Goal: Task Accomplishment & Management: Manage account settings

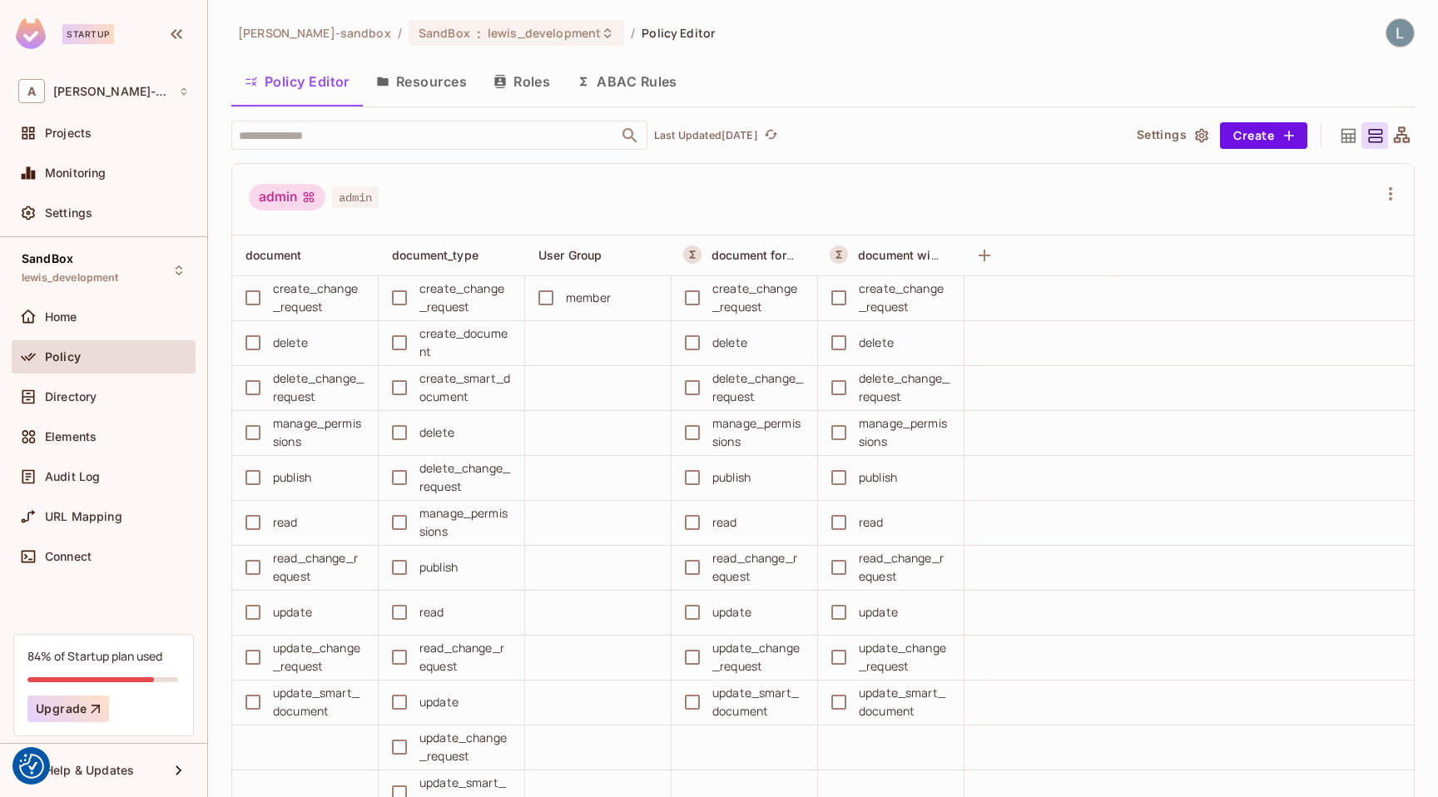
scroll to position [662, 0]
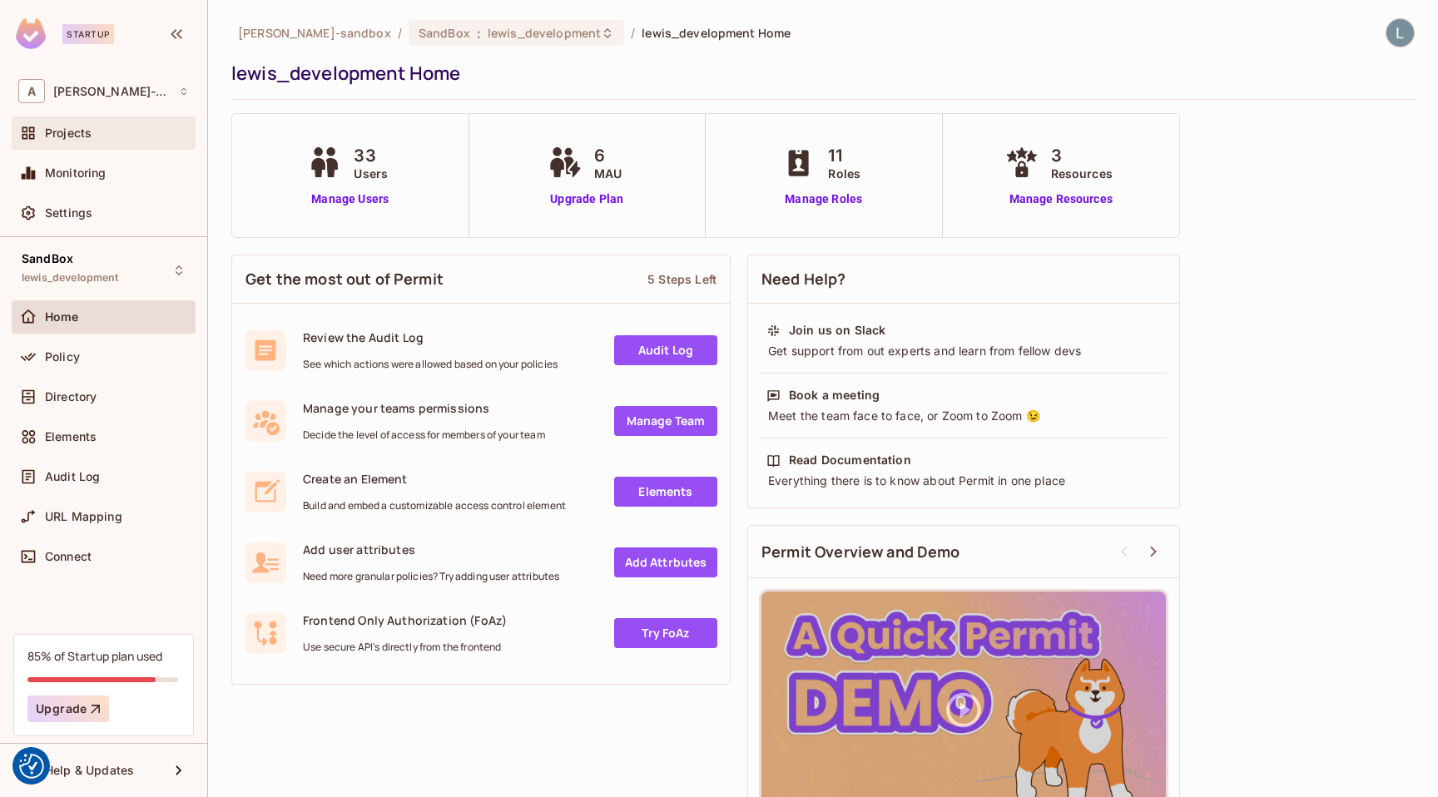
click at [85, 138] on span "Projects" at bounding box center [68, 132] width 47 height 13
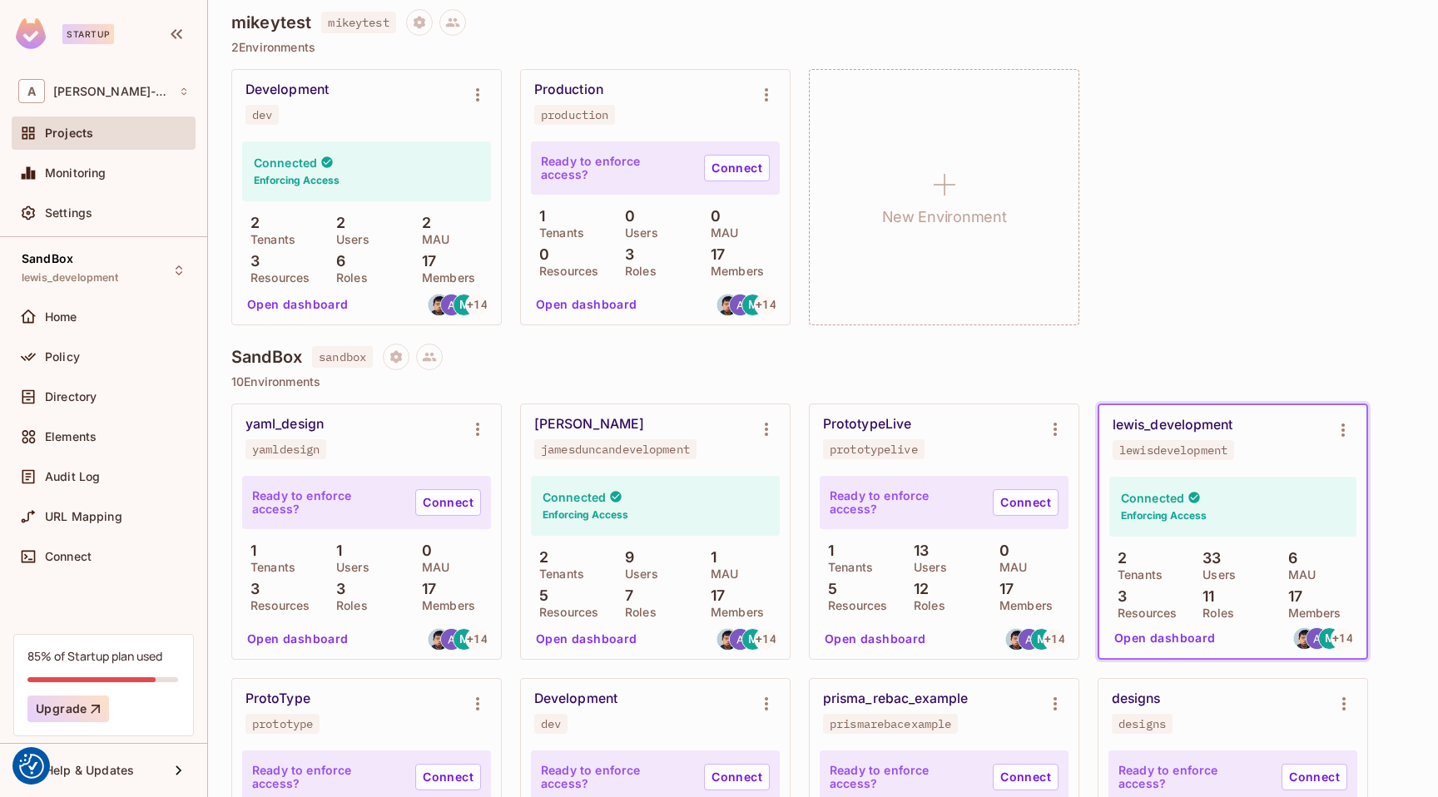
scroll to position [180, 0]
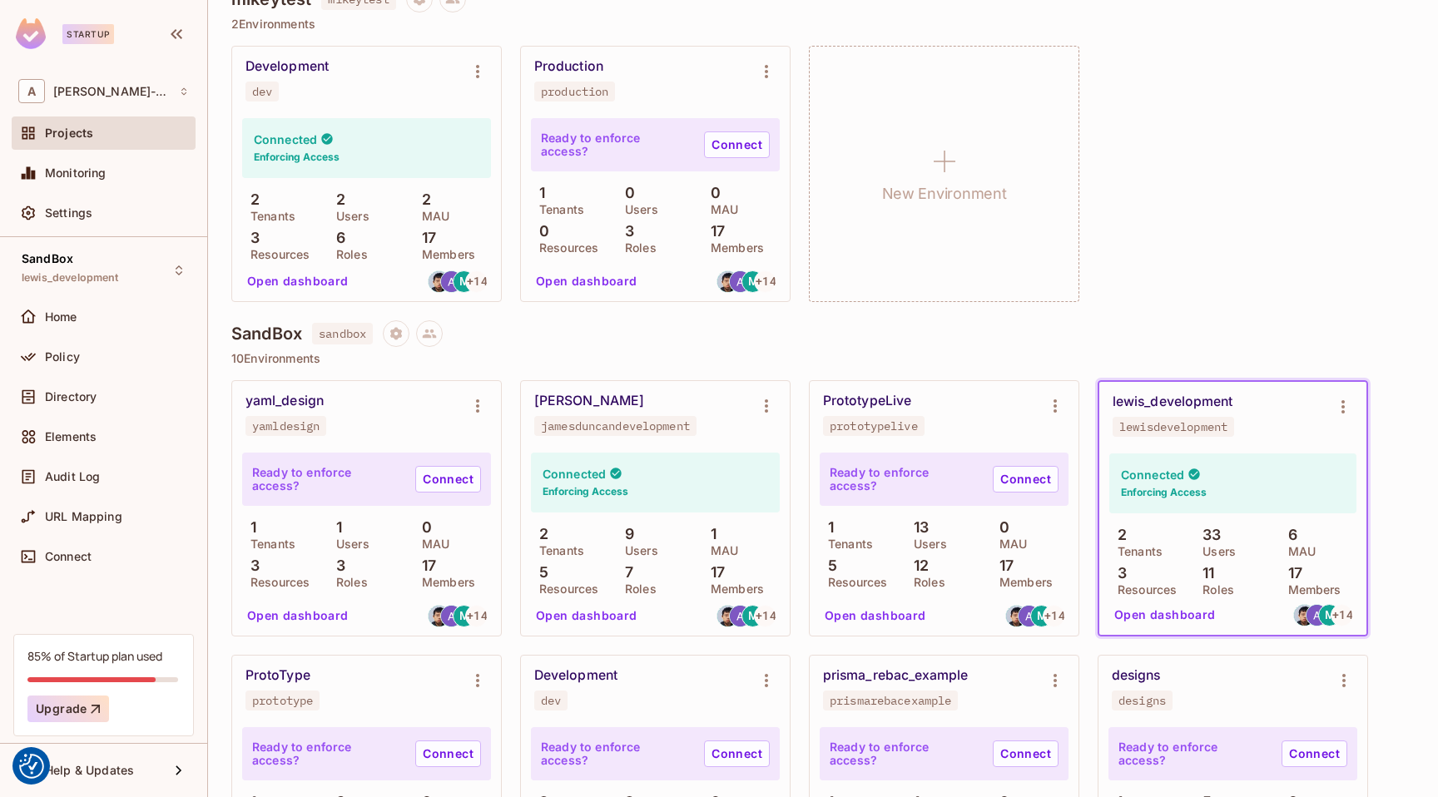
click at [1156, 612] on button "Open dashboard" at bounding box center [1164, 615] width 115 height 27
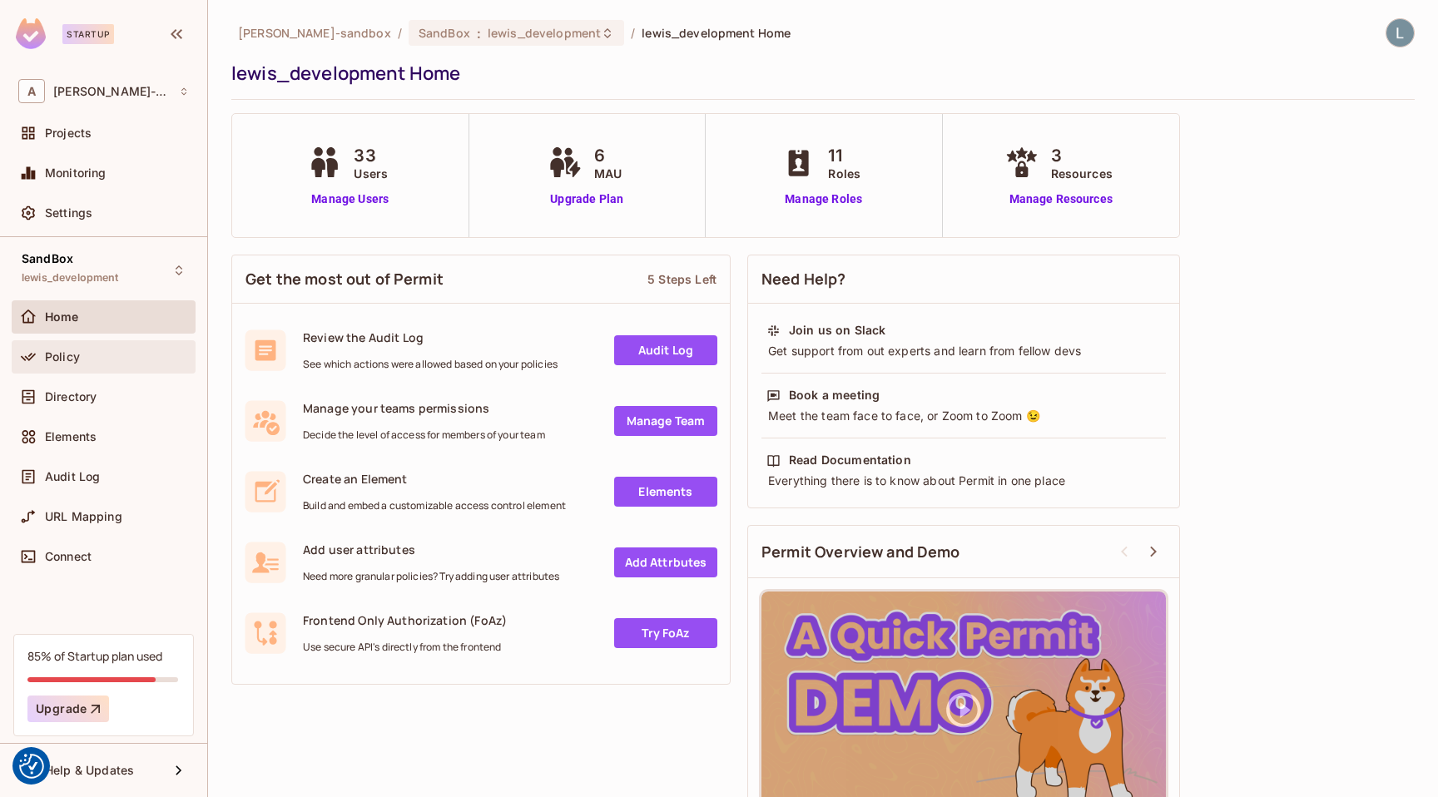
click at [124, 350] on div "Policy" at bounding box center [117, 356] width 144 height 13
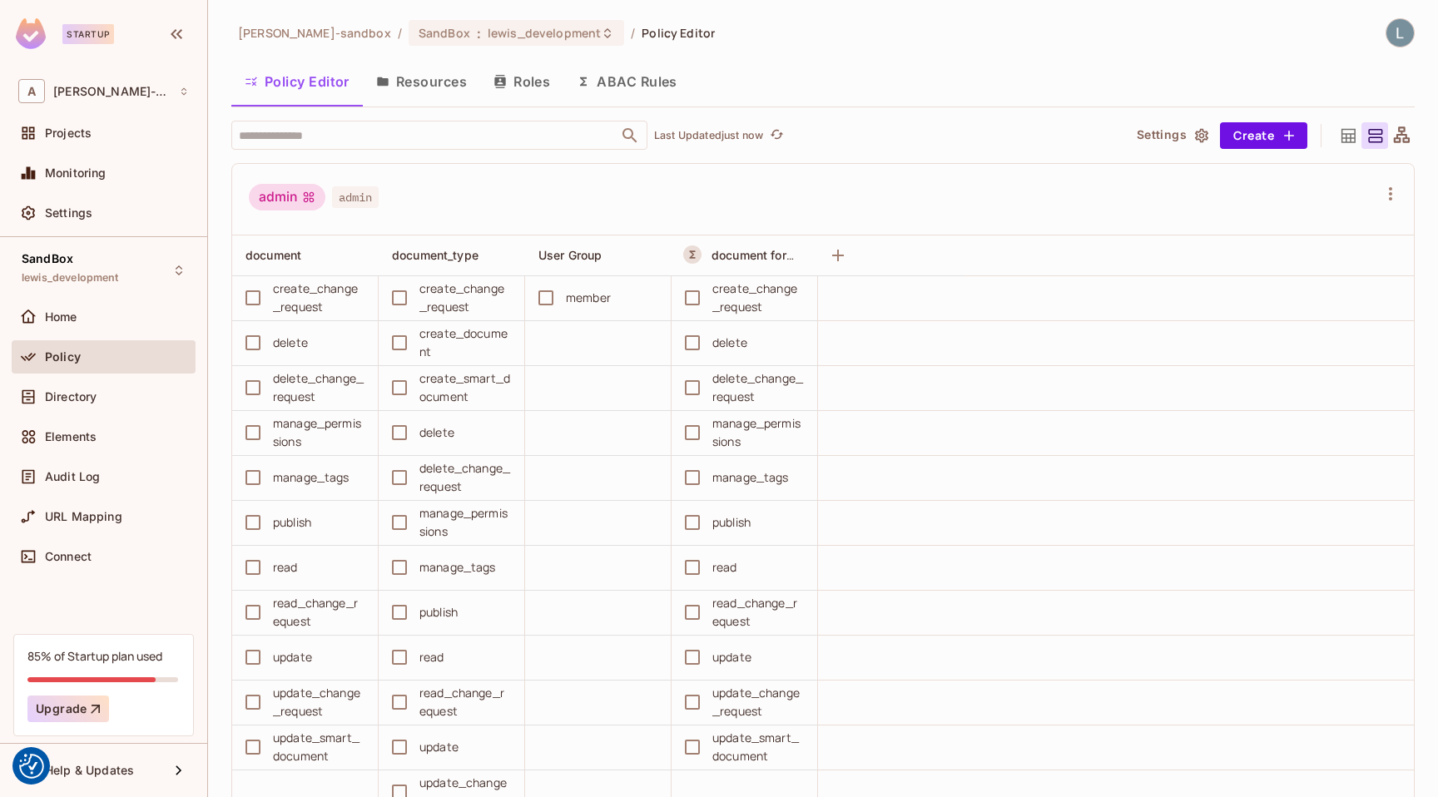
click at [434, 76] on button "Resources" at bounding box center [421, 82] width 117 height 42
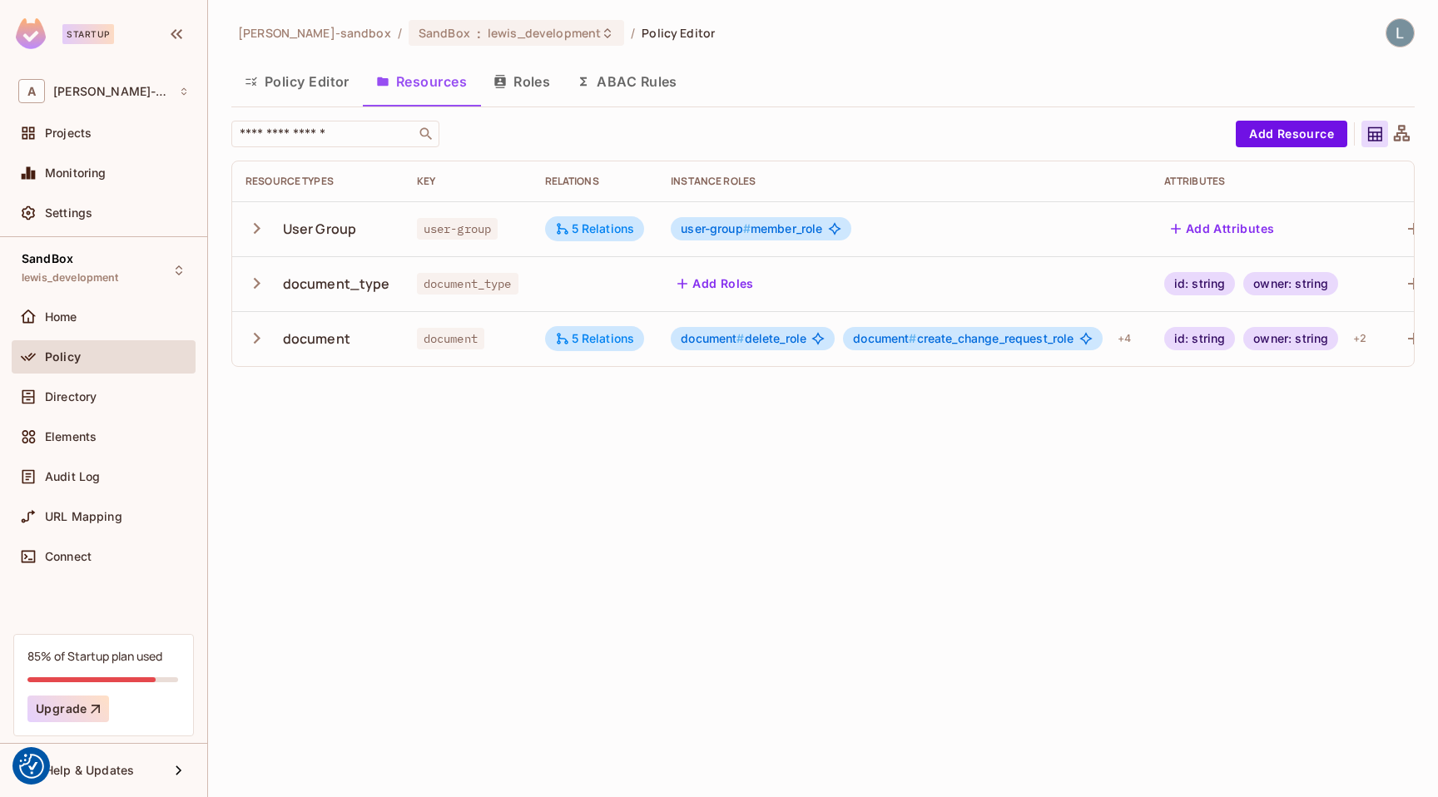
click at [258, 334] on icon "button" at bounding box center [256, 338] width 22 height 22
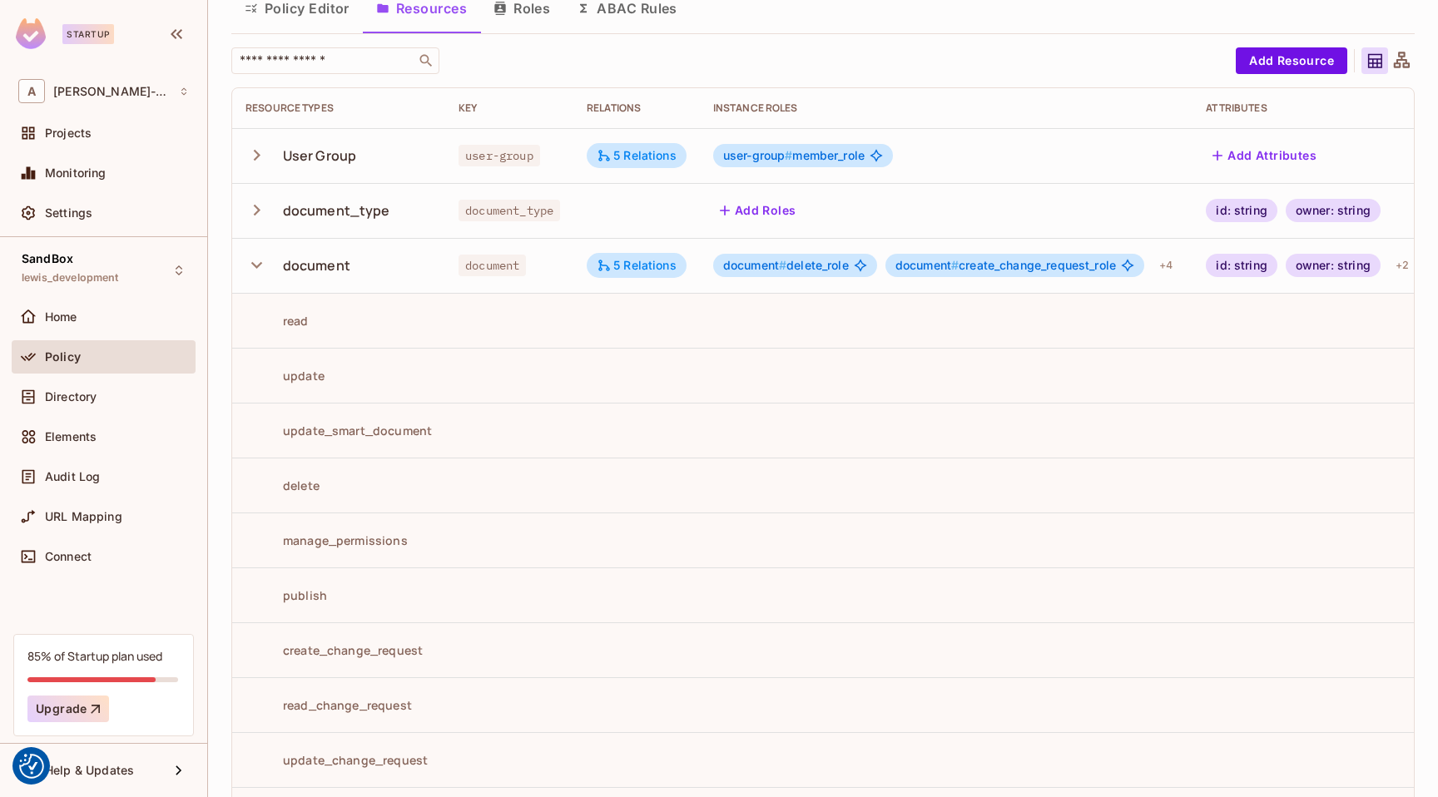
scroll to position [10, 0]
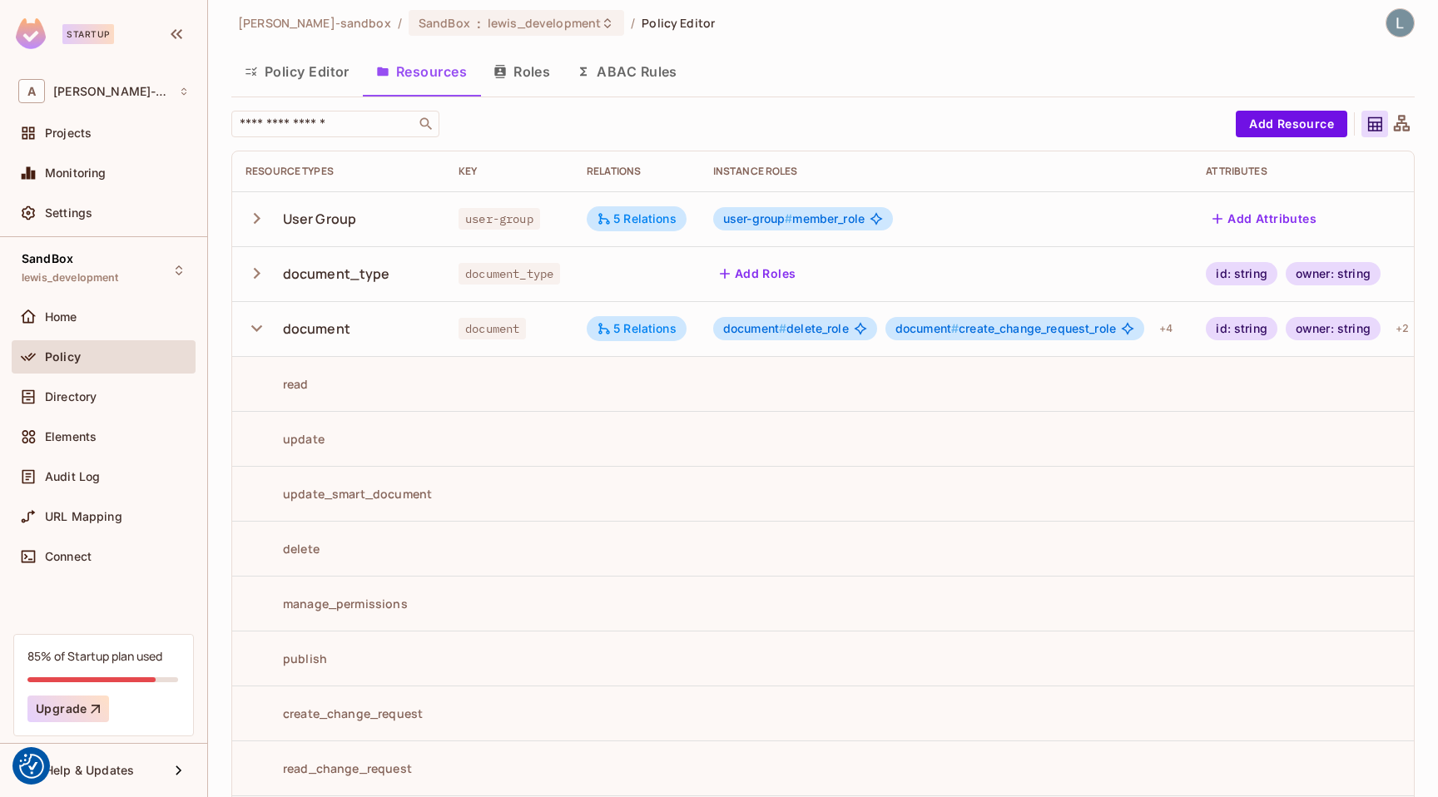
click at [255, 268] on icon "button" at bounding box center [256, 273] width 22 height 22
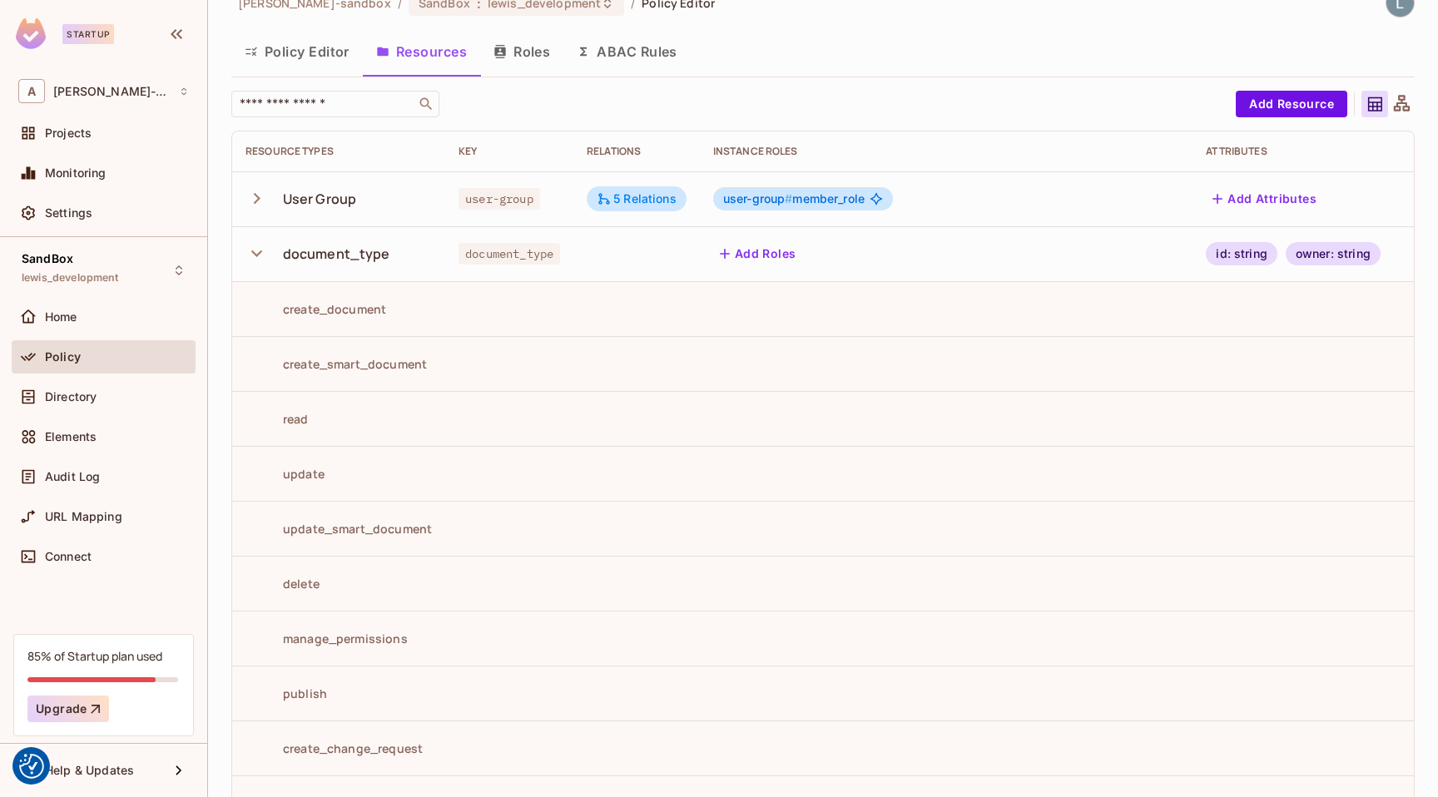
scroll to position [0, 0]
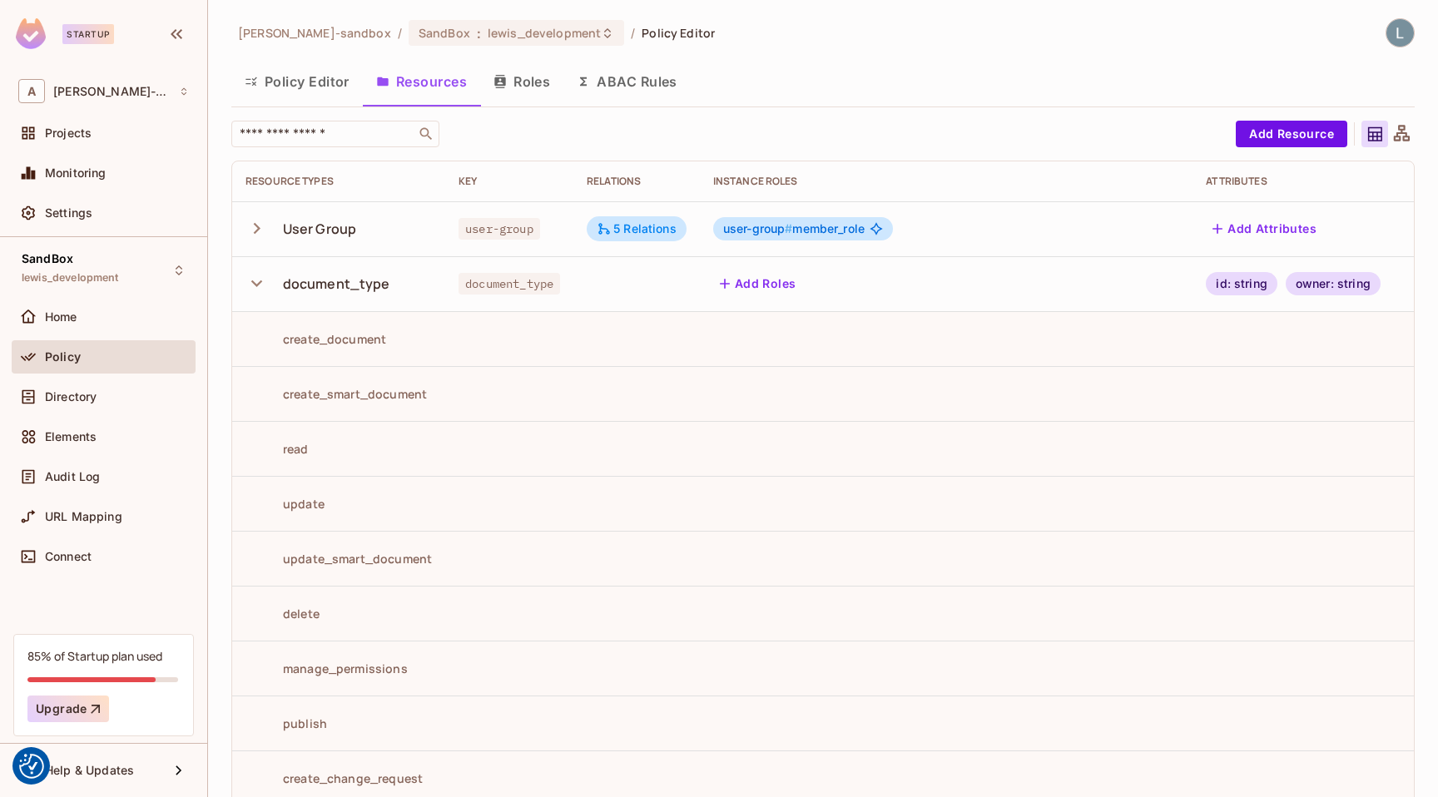
click at [263, 283] on icon "button" at bounding box center [256, 283] width 22 height 22
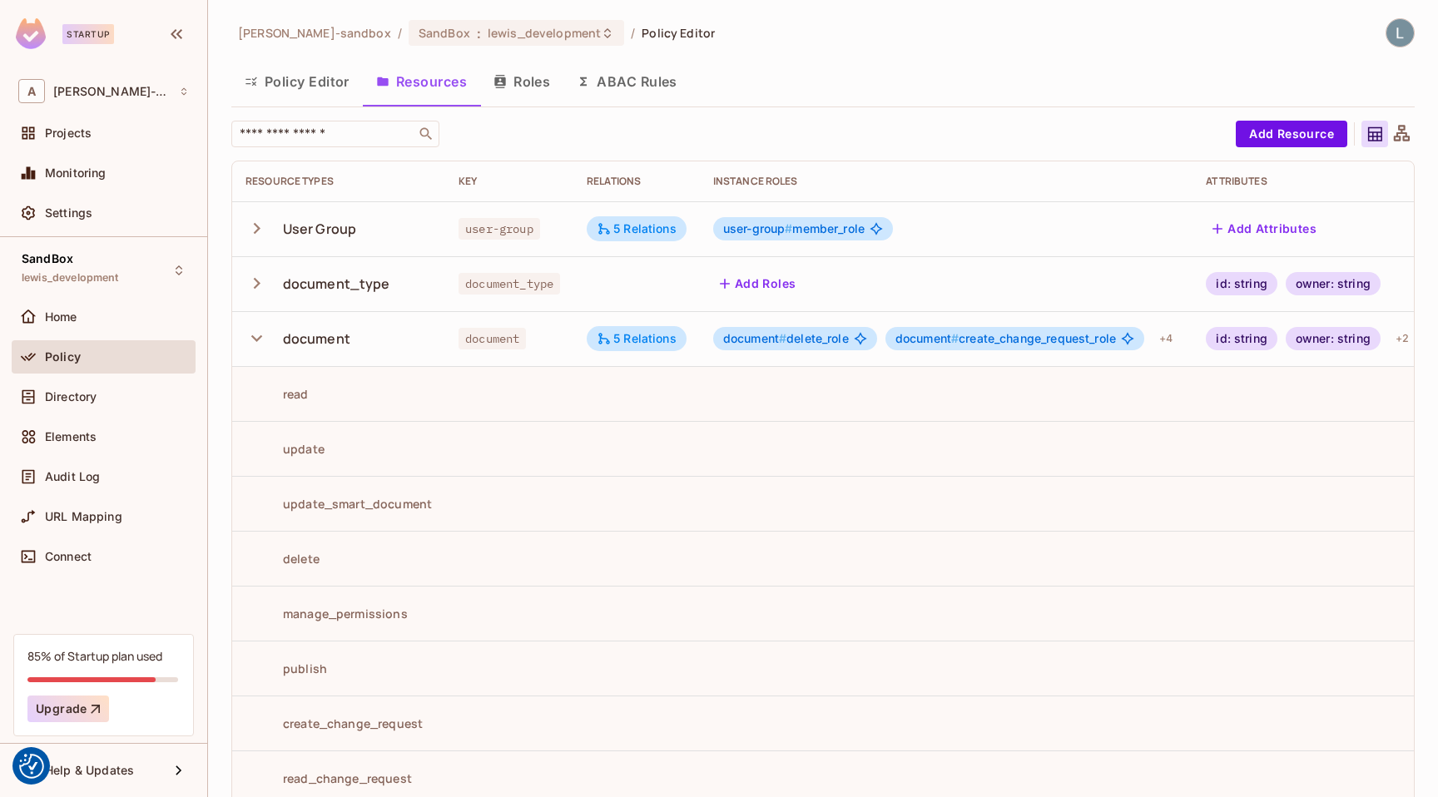
click at [262, 338] on icon "button" at bounding box center [256, 338] width 22 height 22
